Goal: Task Accomplishment & Management: Use online tool/utility

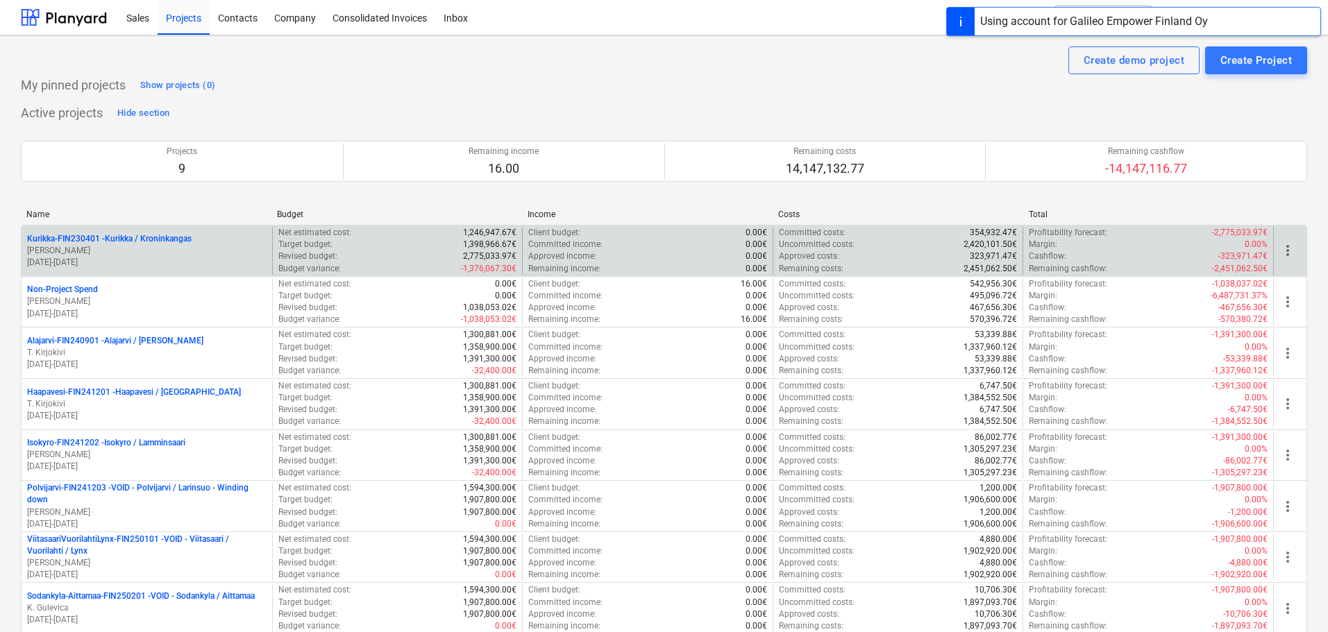
click at [144, 260] on p "[DATE] - [DATE]" at bounding box center [146, 263] width 239 height 12
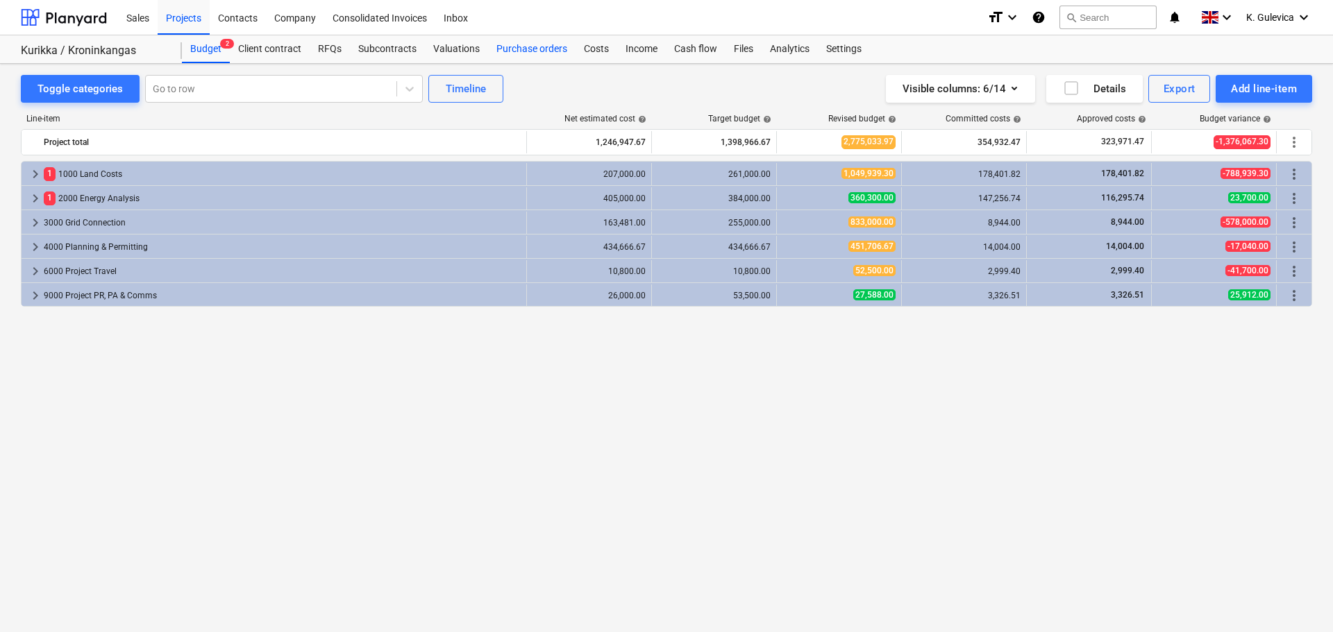
click at [525, 49] on div "Purchase orders" at bounding box center [531, 49] width 87 height 28
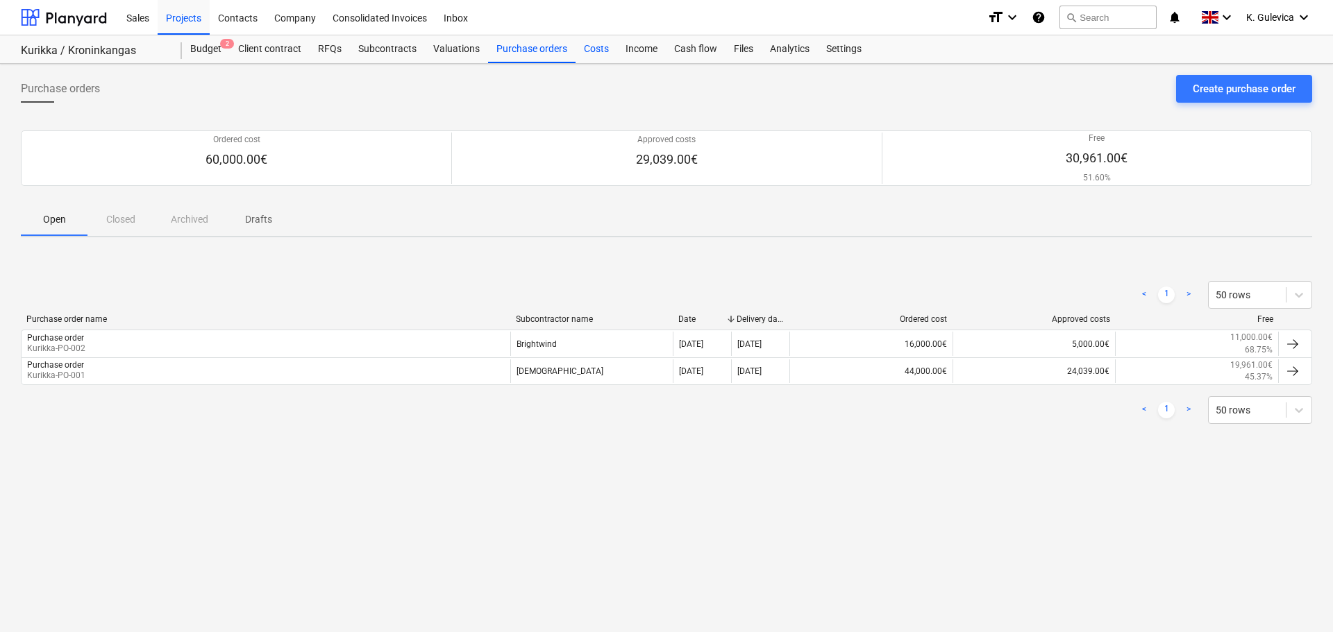
click at [591, 53] on div "Costs" at bounding box center [596, 49] width 42 height 28
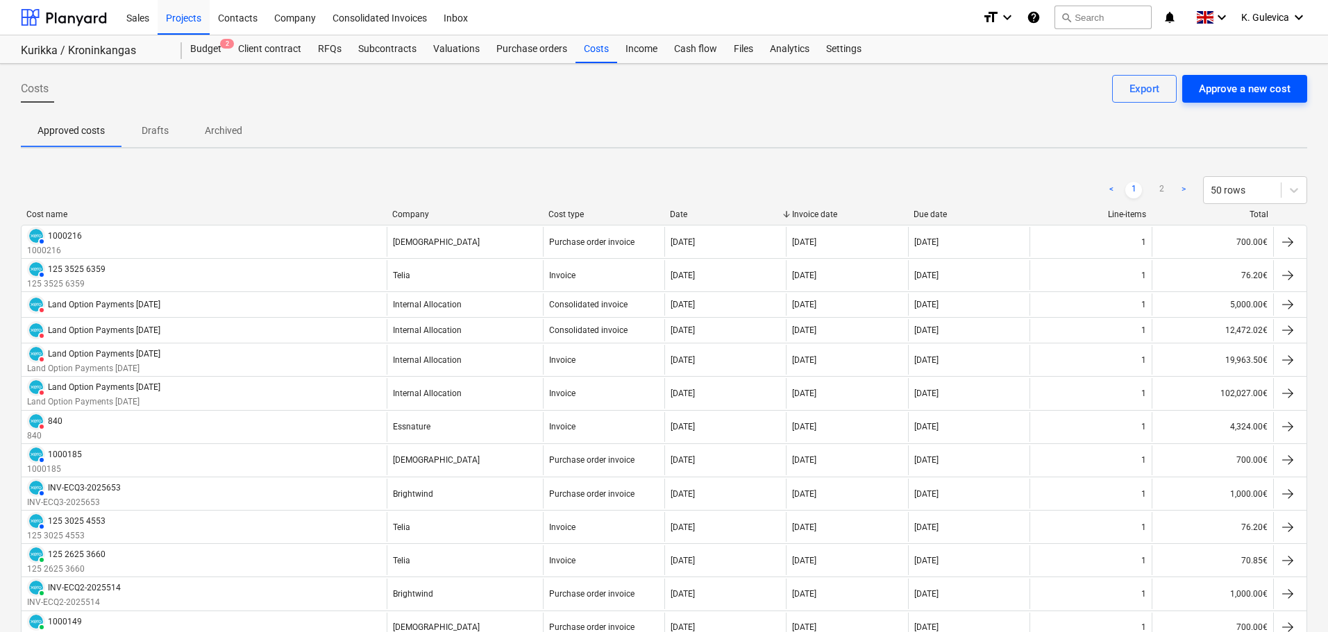
click at [1260, 85] on div "Approve a new cost" at bounding box center [1245, 89] width 92 height 18
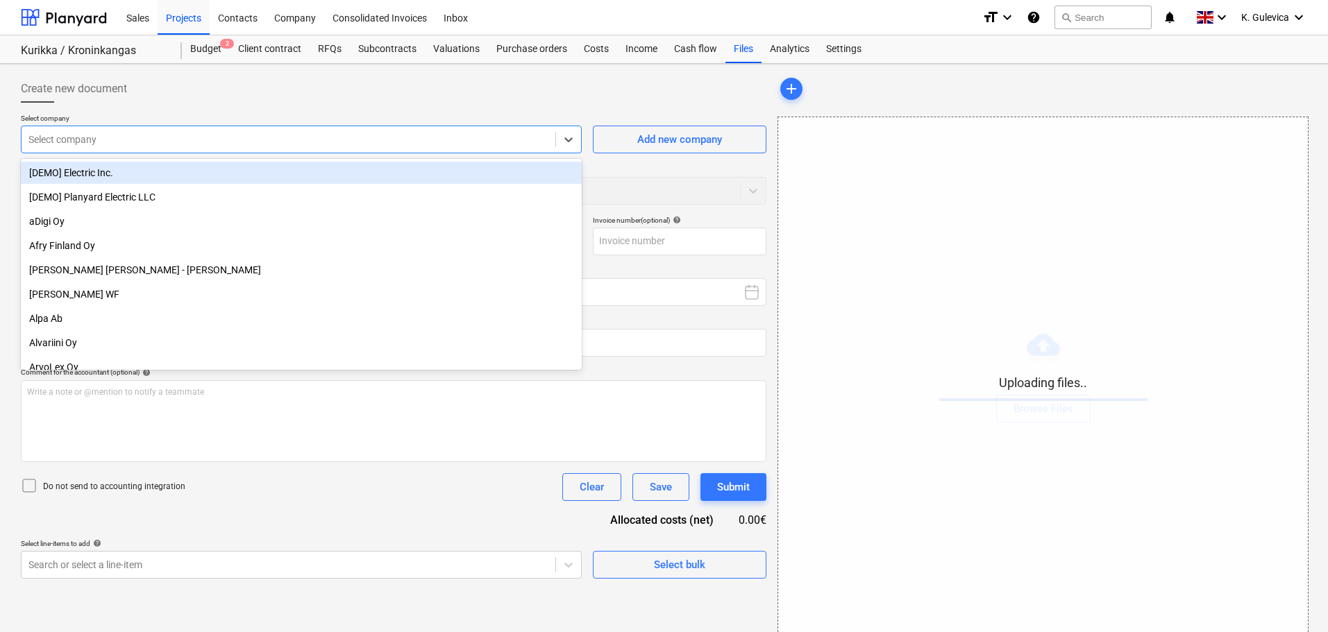
click at [369, 137] on div at bounding box center [288, 140] width 520 height 14
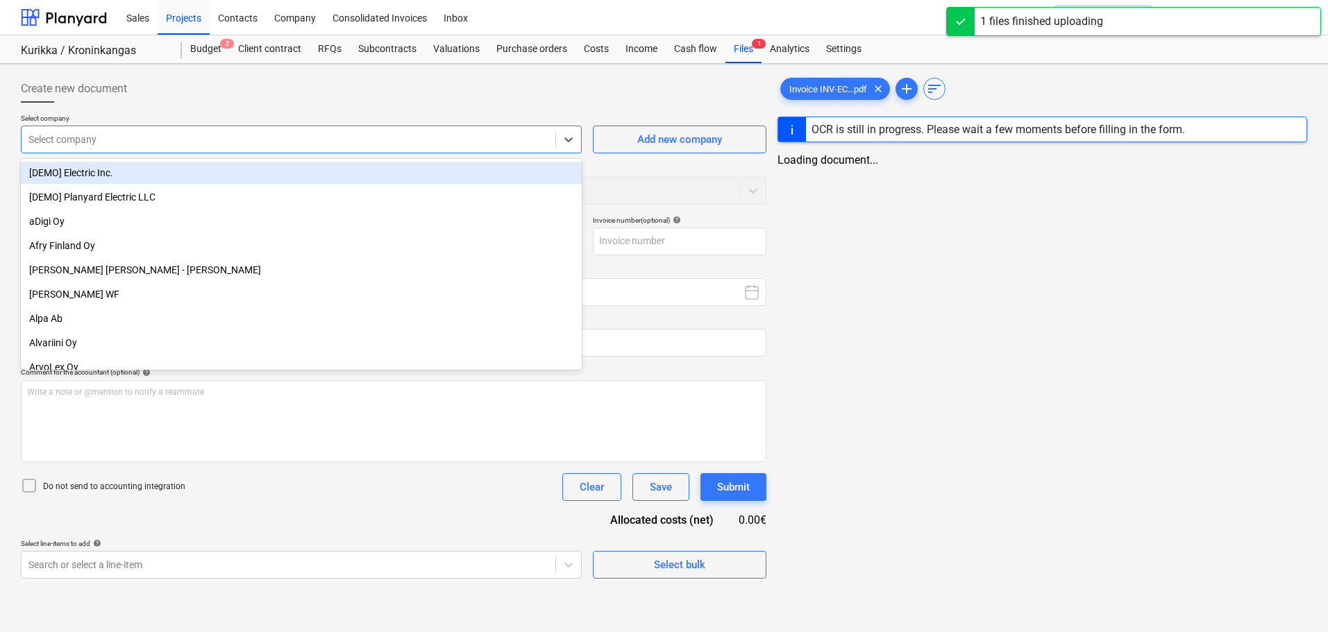
type input "Invoice INV-ECQ3-2025713.pdf"
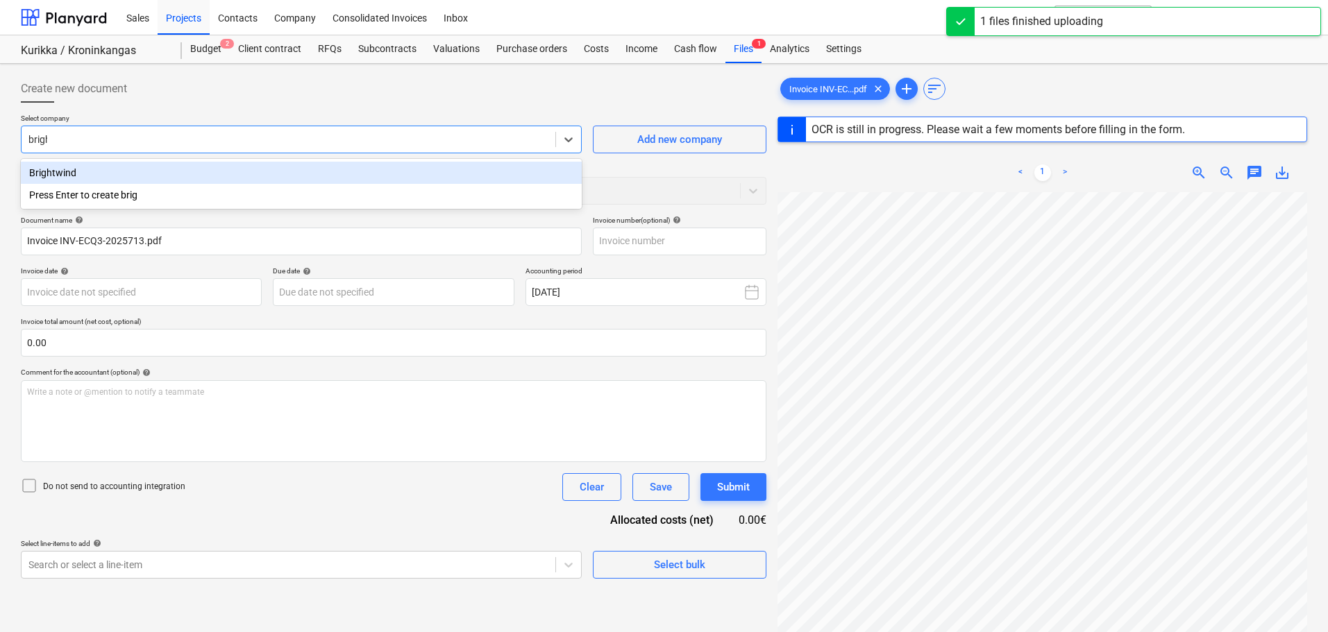
type input "bright"
click at [228, 170] on div "Brightwind" at bounding box center [301, 173] width 561 height 22
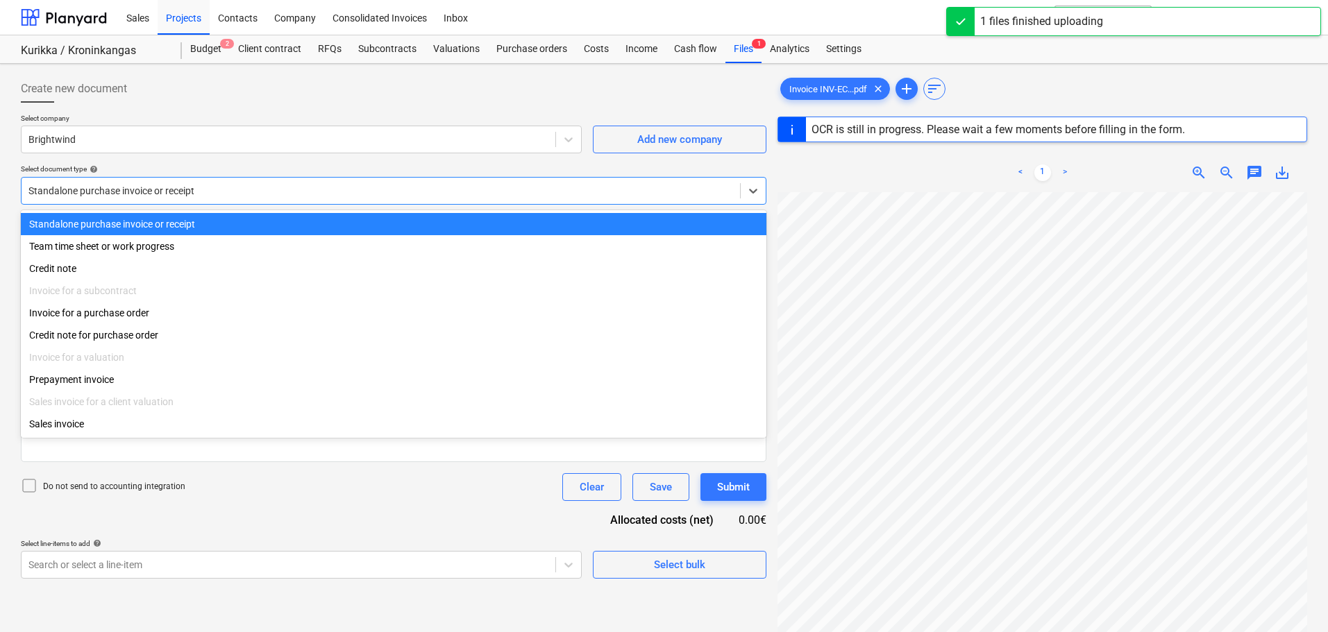
click at [302, 203] on div "Standalone purchase invoice or receipt" at bounding box center [393, 191] width 745 height 28
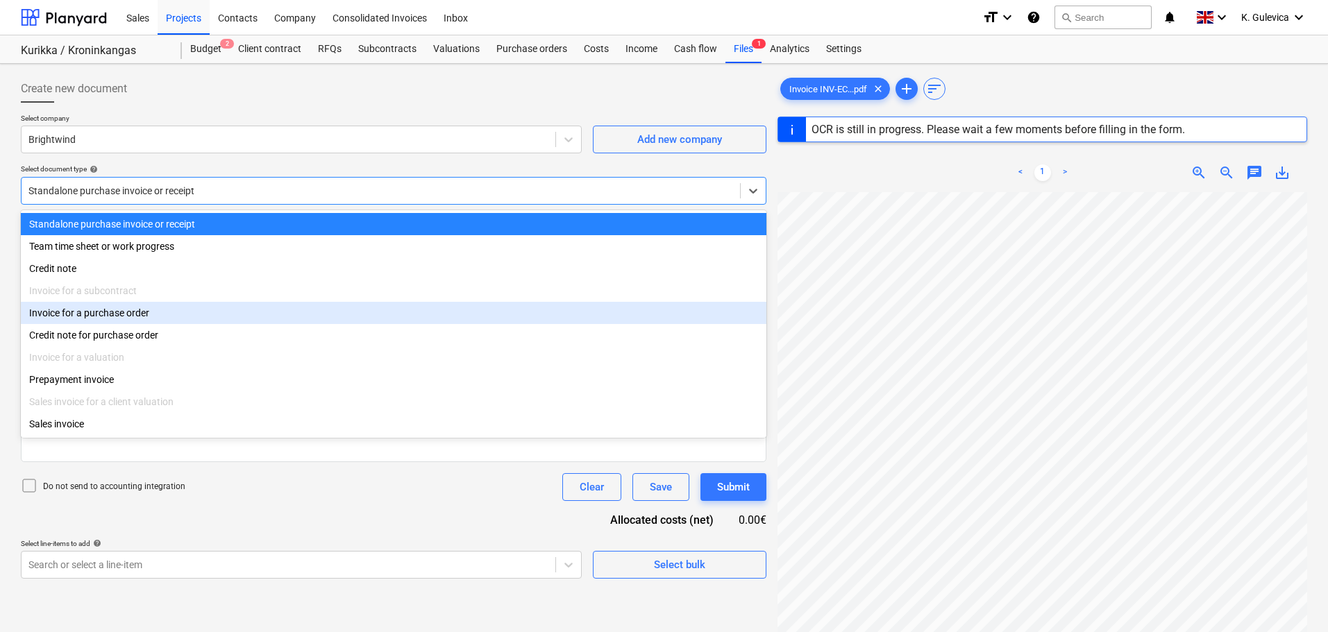
click at [154, 312] on div "Invoice for a purchase order" at bounding box center [393, 313] width 745 height 22
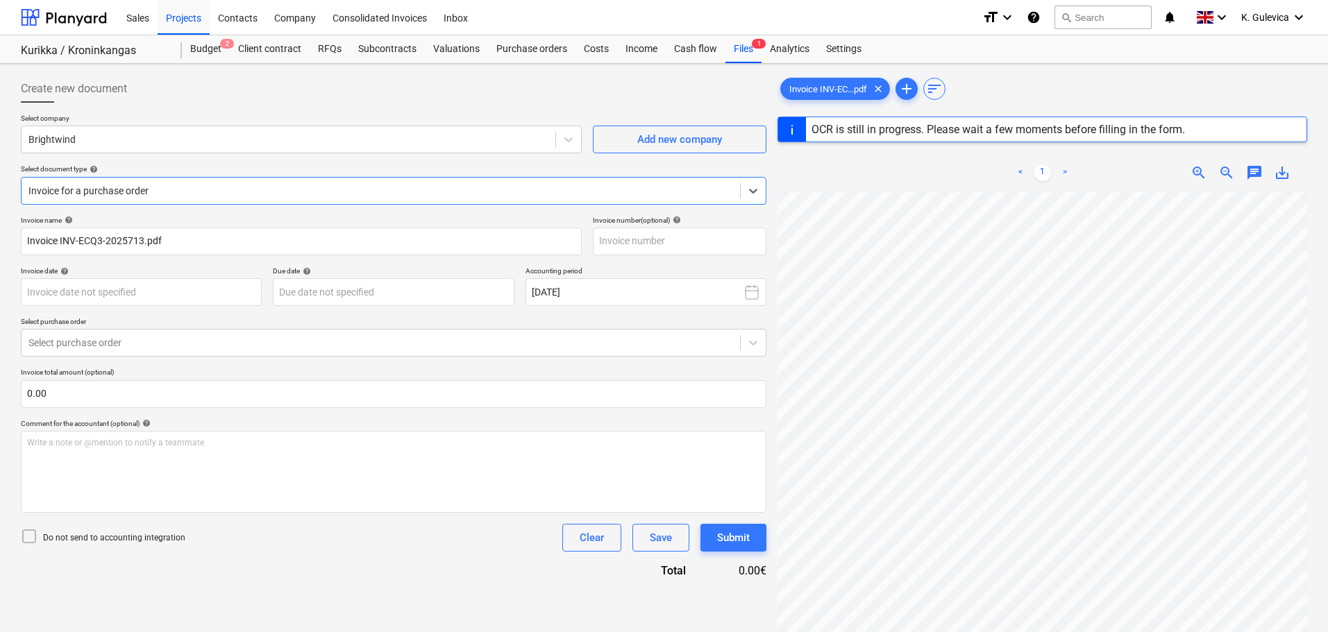
type input "INV-ECQ3-2025713"
type input "[DATE]"
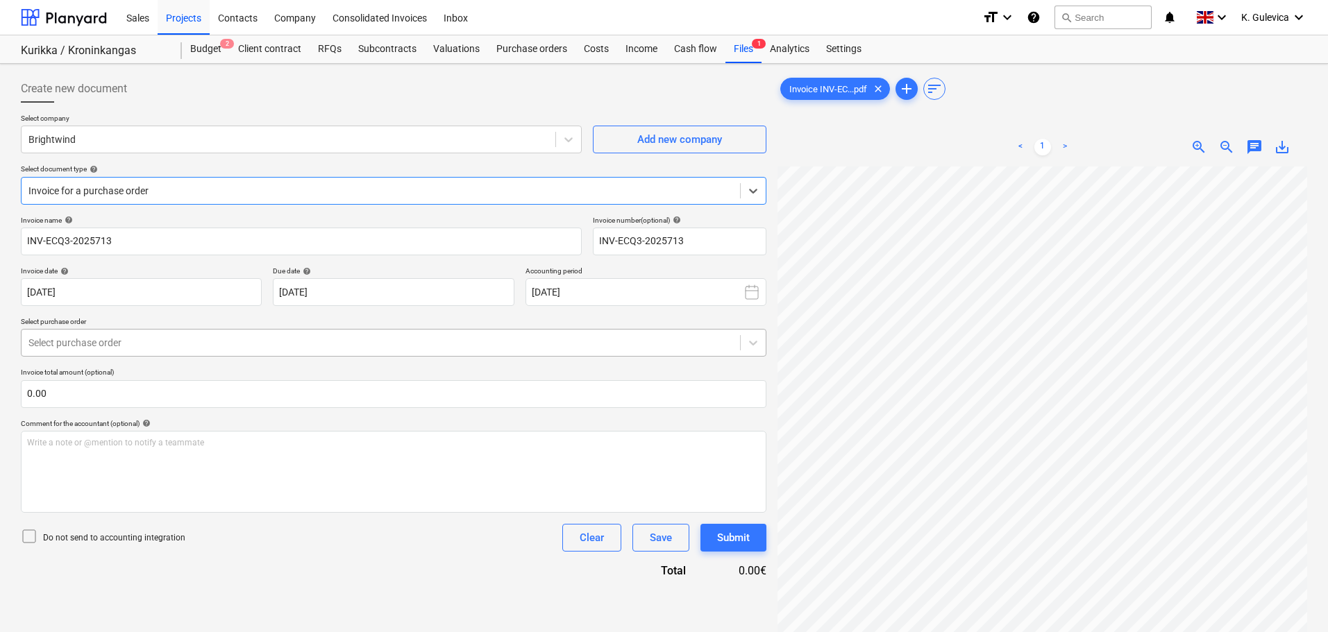
click at [241, 343] on div at bounding box center [380, 343] width 704 height 14
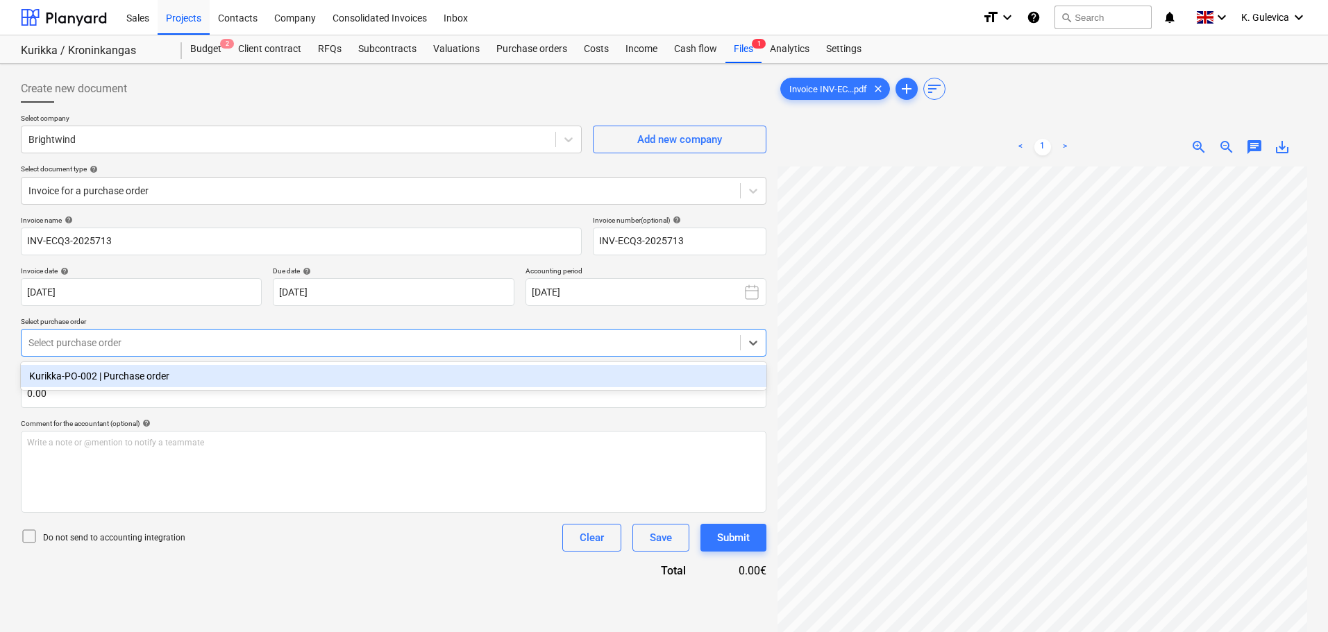
click at [225, 375] on div "Kurikka-PO-002 | Purchase order" at bounding box center [393, 376] width 745 height 22
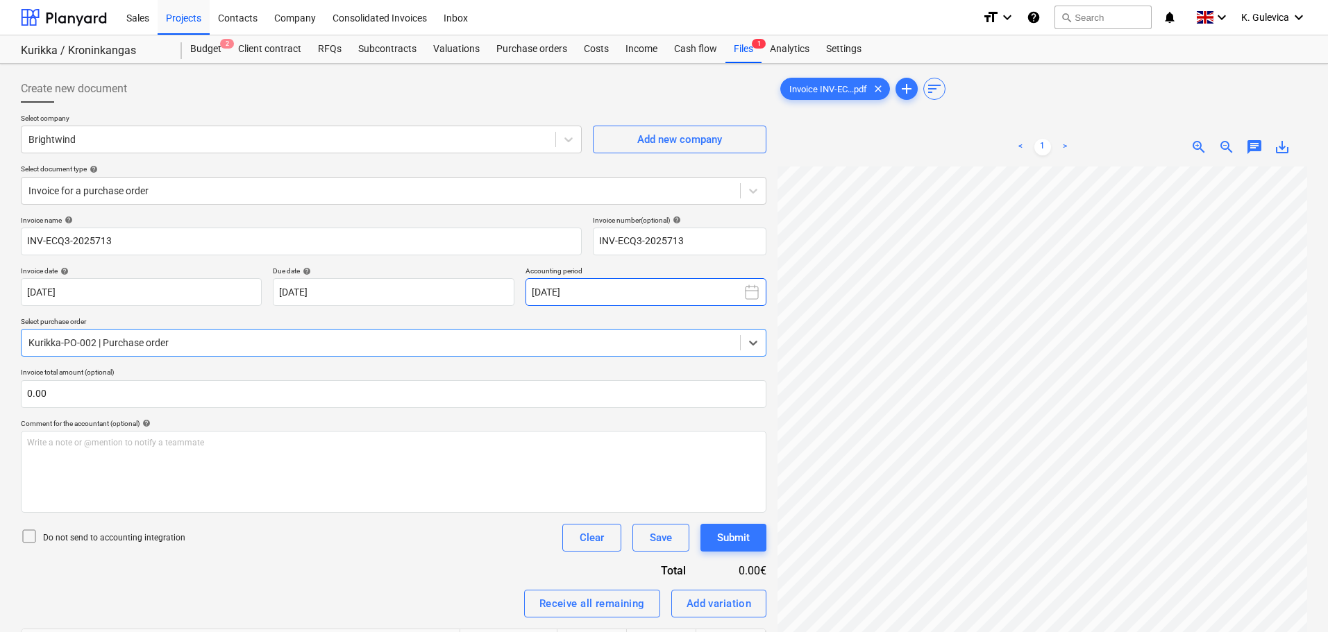
click at [618, 298] on button "[DATE]" at bounding box center [645, 292] width 241 height 28
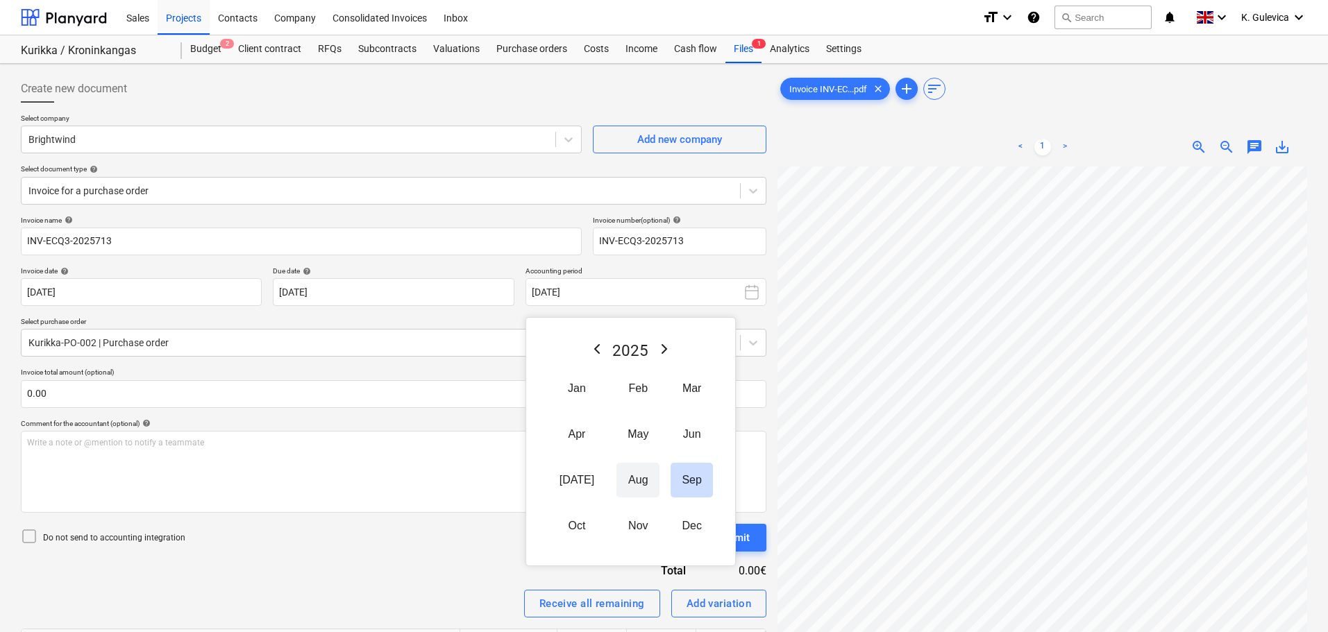
click at [616, 478] on button "Aug" at bounding box center [637, 480] width 43 height 35
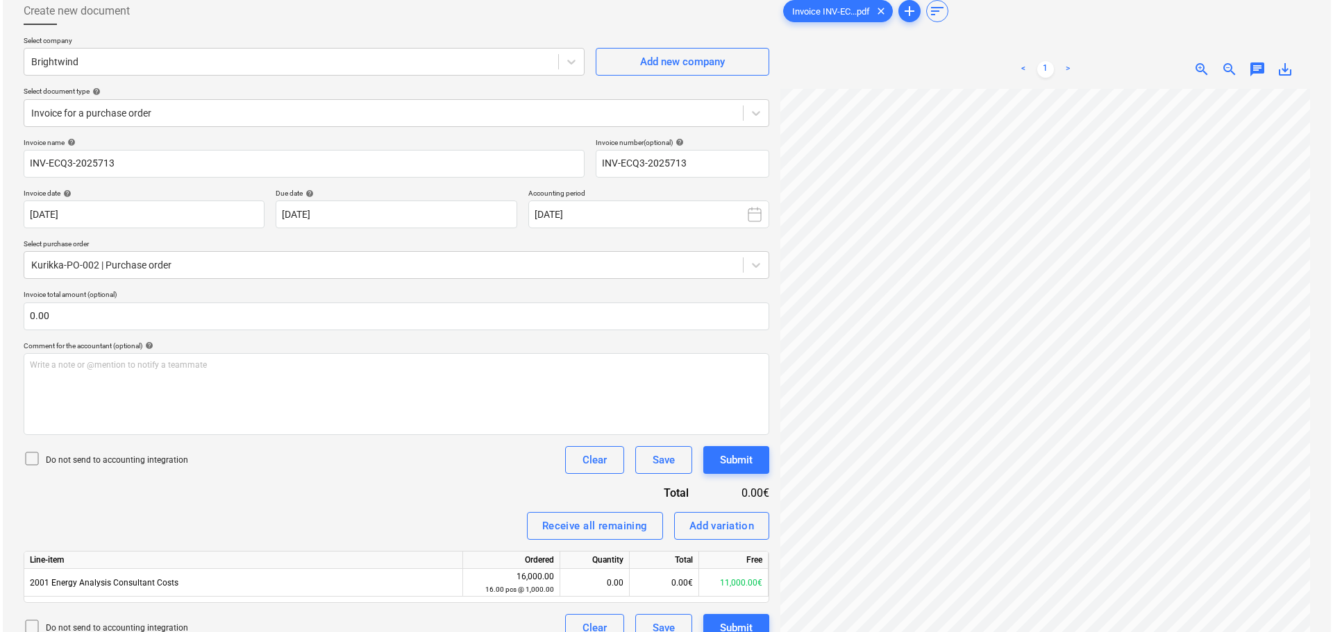
scroll to position [139, 0]
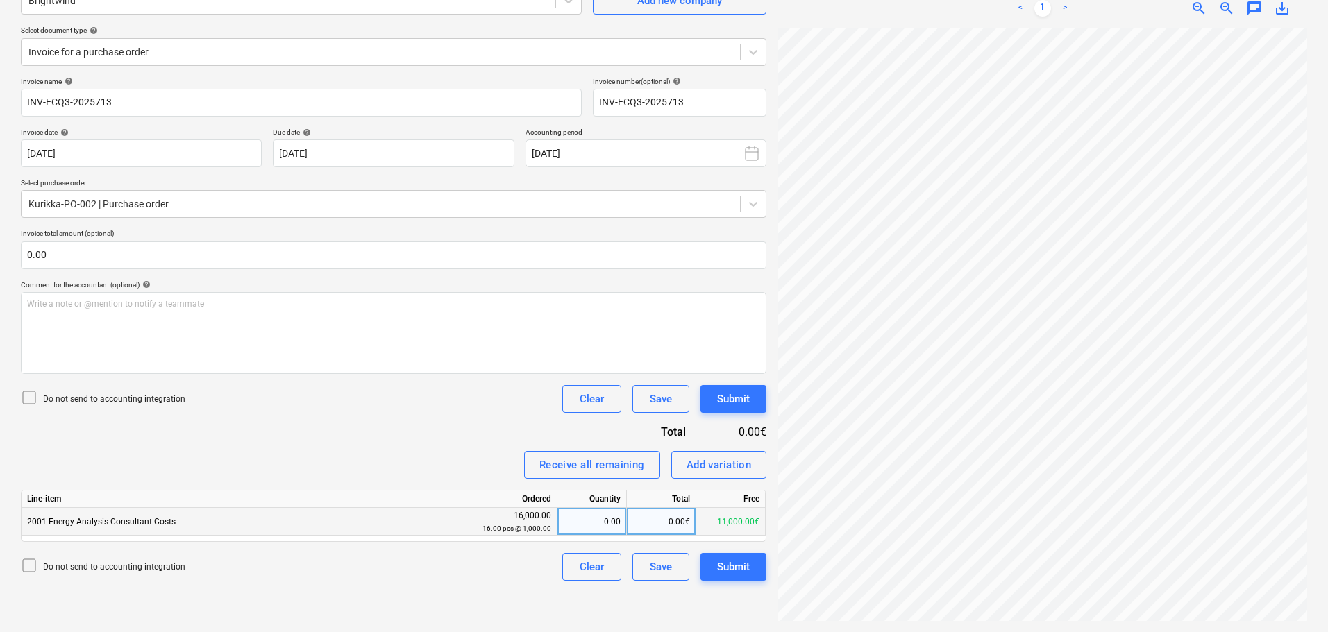
click at [608, 527] on div "0.00" at bounding box center [592, 522] width 58 height 28
type input "1"
click at [737, 575] on div "Submit" at bounding box center [733, 567] width 33 height 18
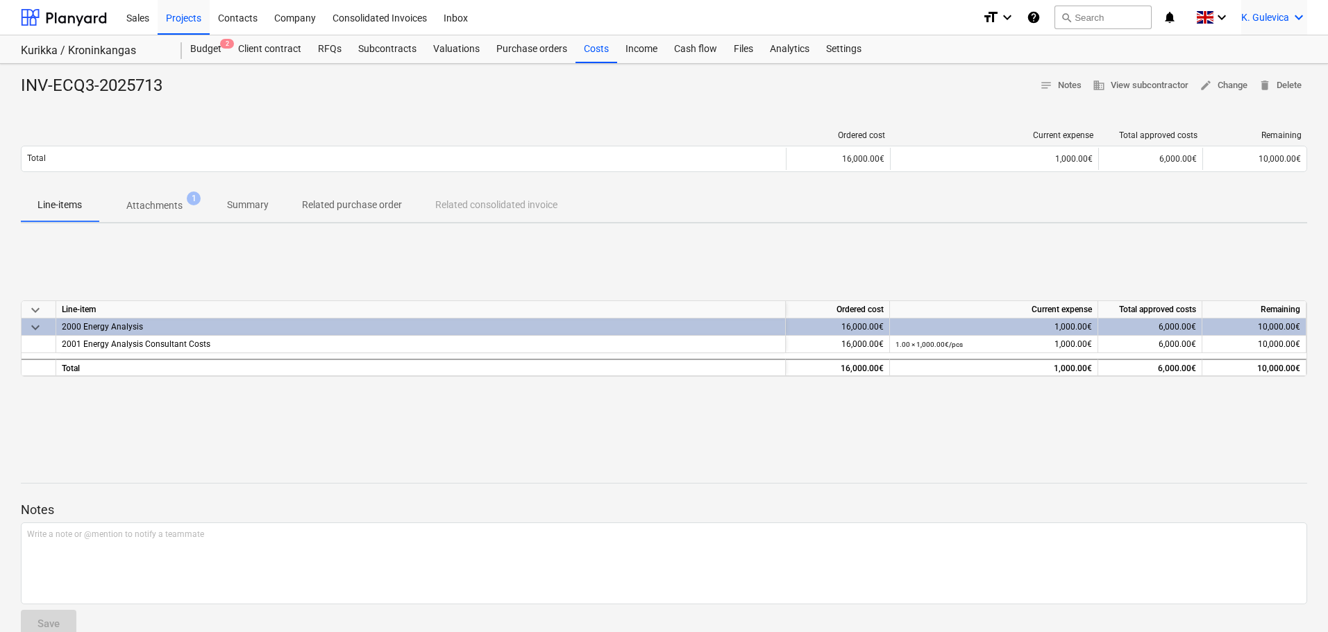
click at [1257, 12] on span "K. Gulevica" at bounding box center [1265, 17] width 48 height 11
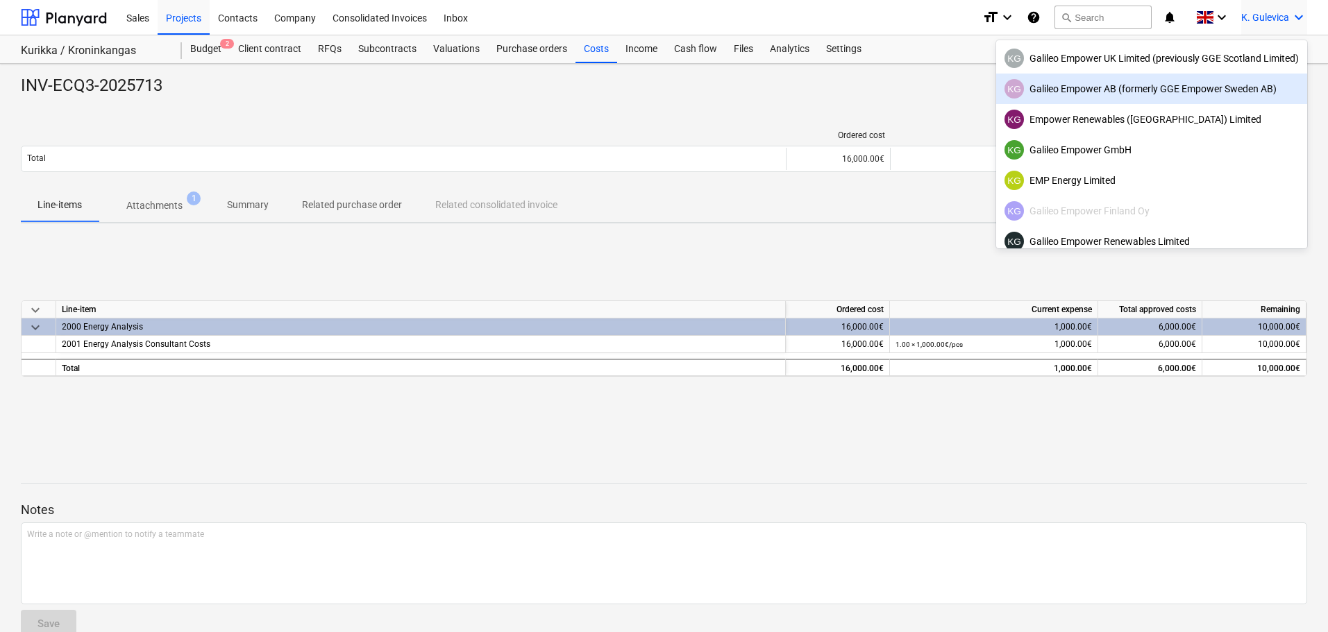
click at [1116, 85] on div "KG Galileo Empower AB (formerly GGE Empower Sweden AB)" at bounding box center [1151, 88] width 294 height 19
